Goal: Information Seeking & Learning: Find specific fact

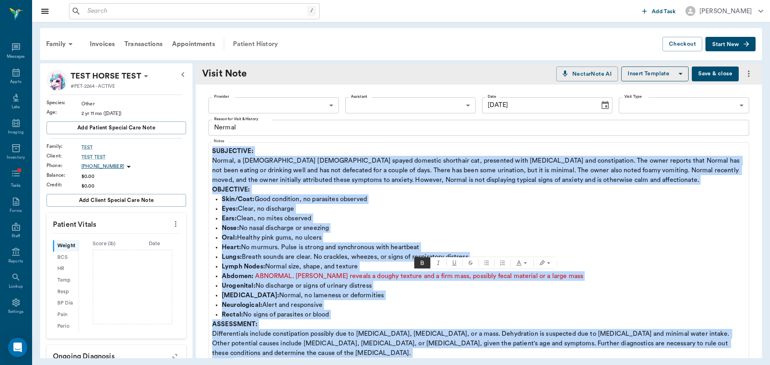
click at [252, 38] on div "Patient History" at bounding box center [255, 43] width 55 height 19
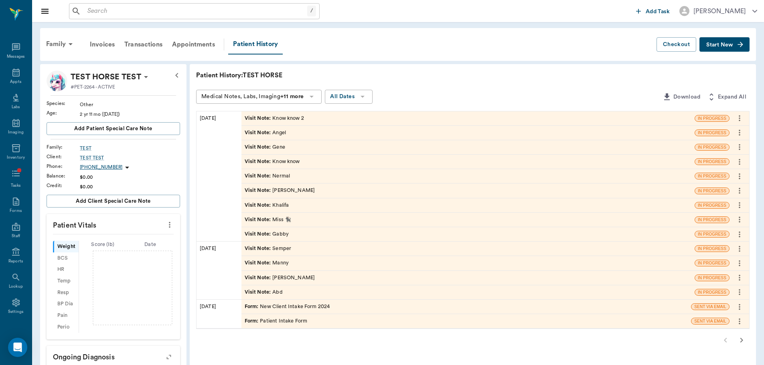
click at [278, 121] on div "Visit Note : Know know 2" at bounding box center [274, 119] width 59 height 8
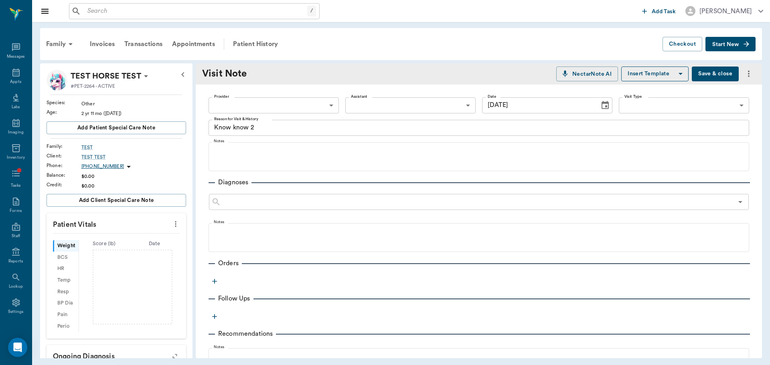
type input "[DATE]"
type textarea "Know know 2"
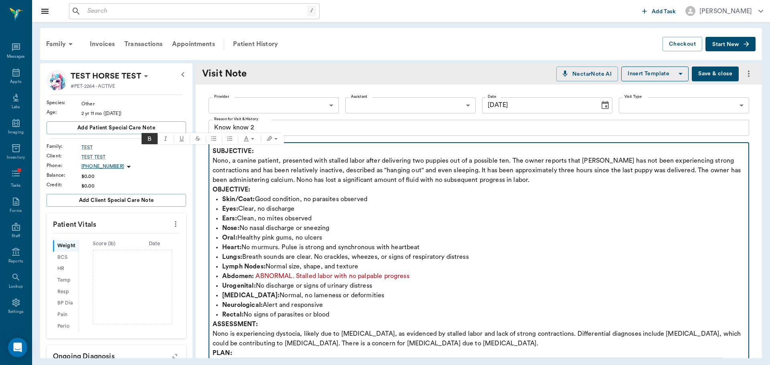
drag, startPoint x: 500, startPoint y: 207, endPoint x: 207, endPoint y: 145, distance: 299.1
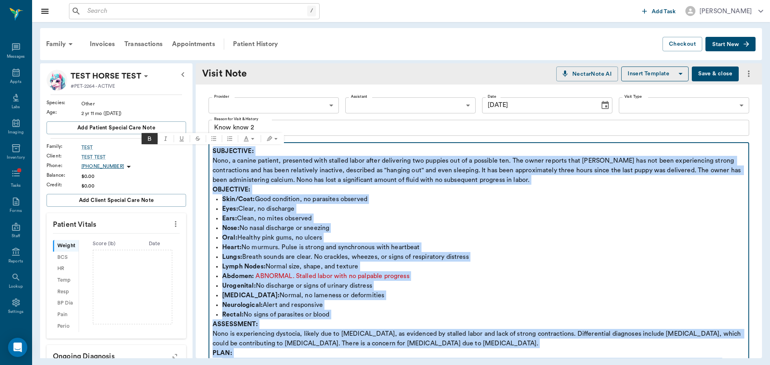
copy div "SUBJECTIVE: Nono, a canine patient, presented with stalled labor after deliveri…"
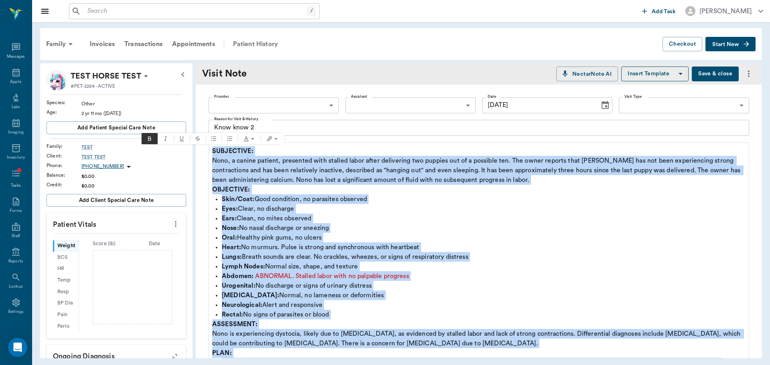
click at [253, 37] on div "Patient History" at bounding box center [255, 43] width 55 height 19
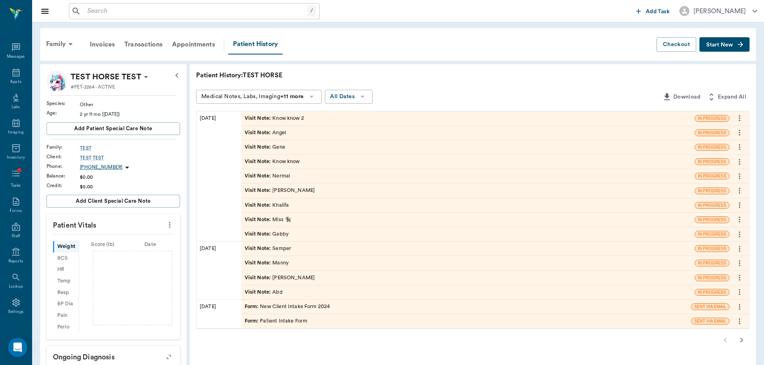
click at [287, 236] on div "Visit Note : Gabby" at bounding box center [267, 234] width 44 height 8
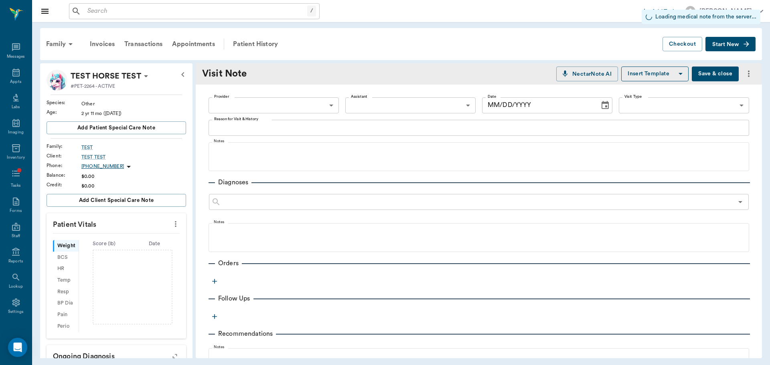
type input "[DATE]"
type textarea "Gabby"
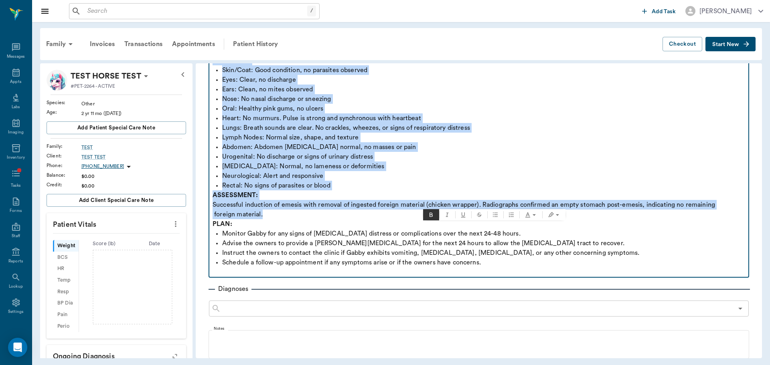
scroll to position [160, 0]
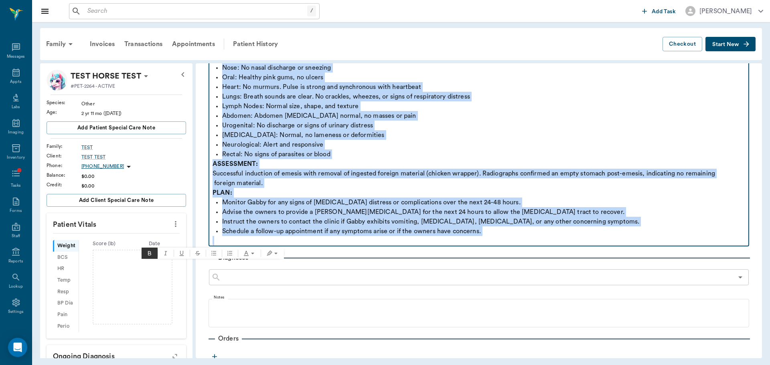
drag, startPoint x: 213, startPoint y: 152, endPoint x: 647, endPoint y: 241, distance: 442.3
click at [647, 241] on div "SUBJECTIVE: [PERSON_NAME], a four-year-old spayed [DEMOGRAPHIC_DATA] Labrador, …" at bounding box center [478, 116] width 532 height 260
copy div "SUBJECTIVE: [PERSON_NAME], a four-year-old spayed [DEMOGRAPHIC_DATA] Labrador, …"
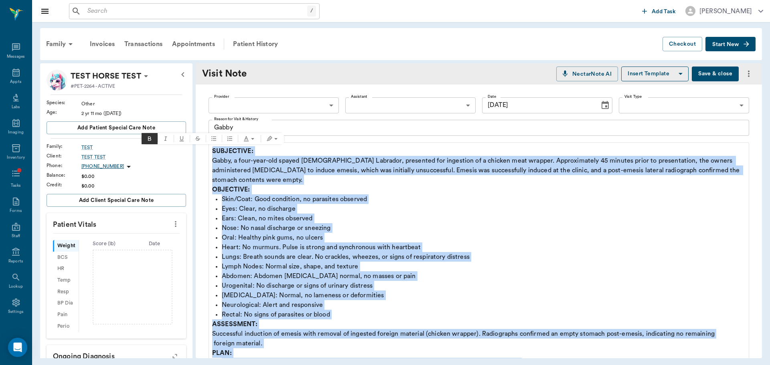
click at [707, 72] on button "Save & close" at bounding box center [714, 74] width 47 height 15
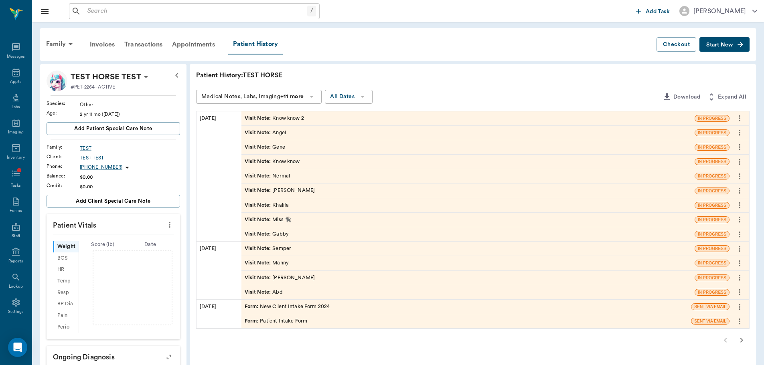
click at [743, 232] on icon "more" at bounding box center [739, 235] width 9 height 10
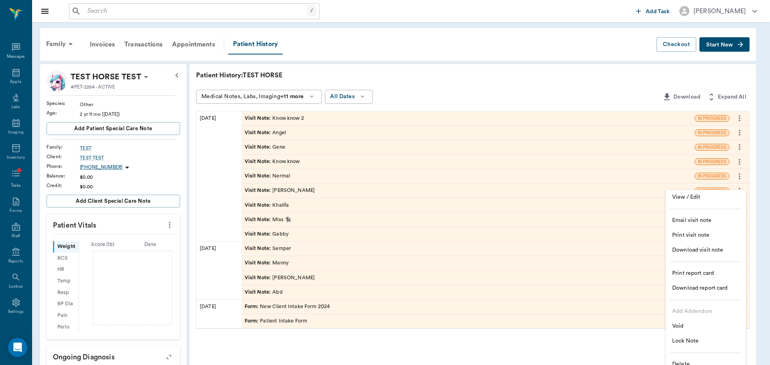
click at [689, 362] on span "Delete" at bounding box center [705, 364] width 67 height 8
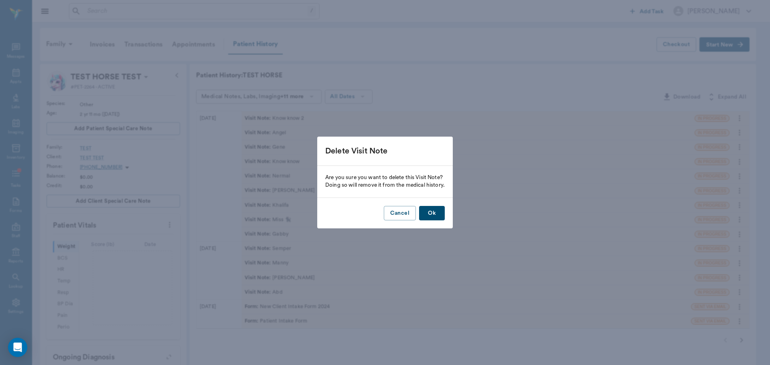
click at [449, 211] on div "Cancel Ok" at bounding box center [384, 213] width 135 height 31
click at [426, 213] on button "Ok" at bounding box center [432, 213] width 26 height 15
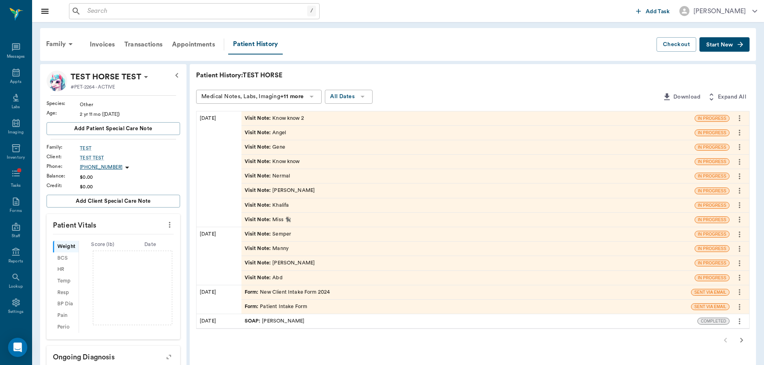
click at [284, 133] on div "Visit Note : Angel" at bounding box center [265, 133] width 41 height 8
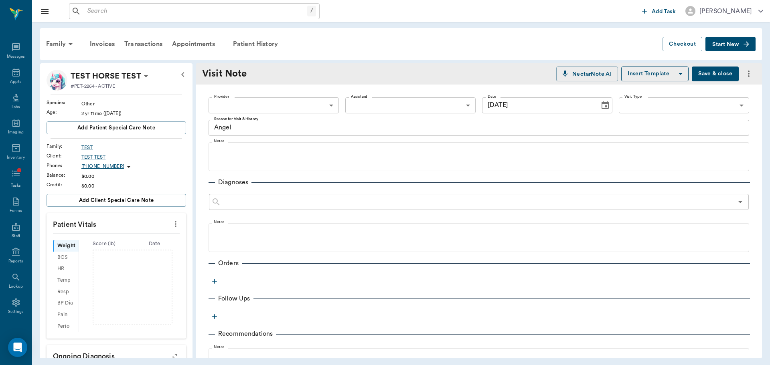
type input "[DATE]"
type textarea "Angel"
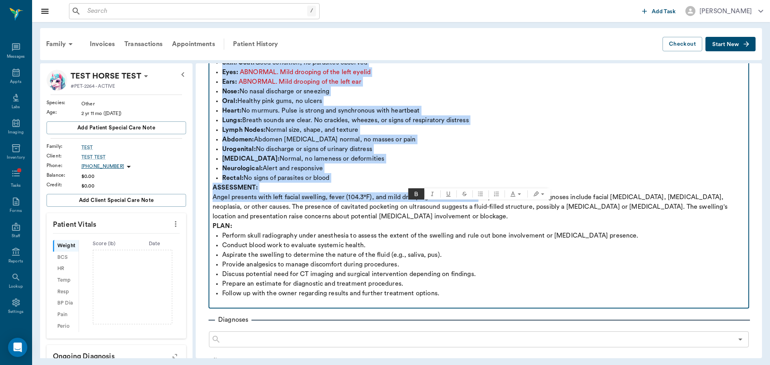
scroll to position [200, 0]
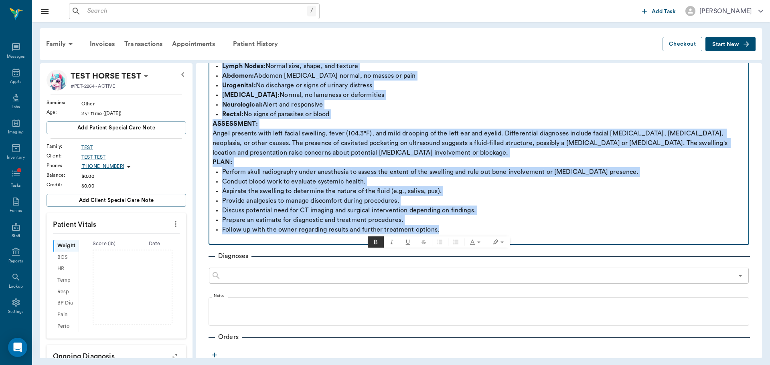
drag, startPoint x: 213, startPoint y: 151, endPoint x: 550, endPoint y: 229, distance: 345.7
click at [550, 229] on div "SUBJECTIVE: Angel, a seven-year-old spayed [DEMOGRAPHIC_DATA], presented with s…" at bounding box center [478, 95] width 532 height 298
copy div "SUBJECTIVE: Angel, a seven-year-old spayed [DEMOGRAPHIC_DATA], presented with s…"
